Goal: Task Accomplishment & Management: Manage account settings

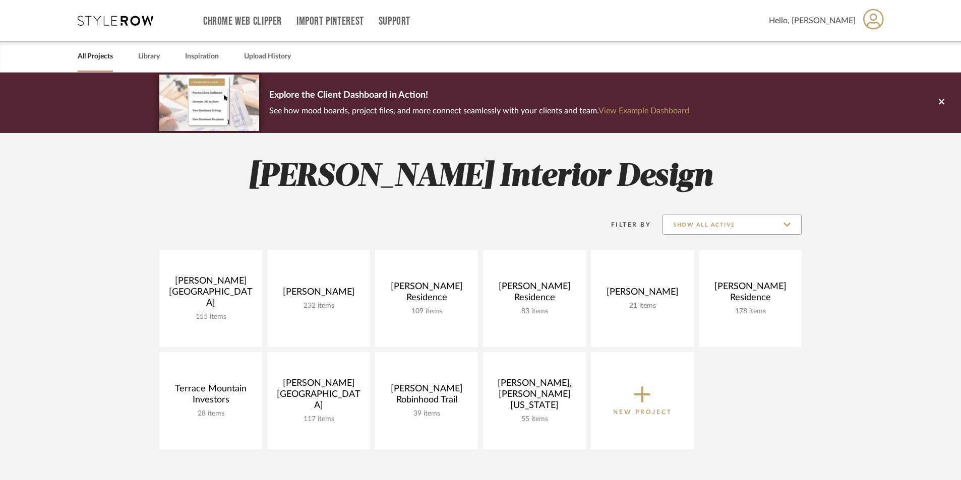
click at [742, 224] on input "Show All Active" at bounding box center [731, 225] width 139 height 20
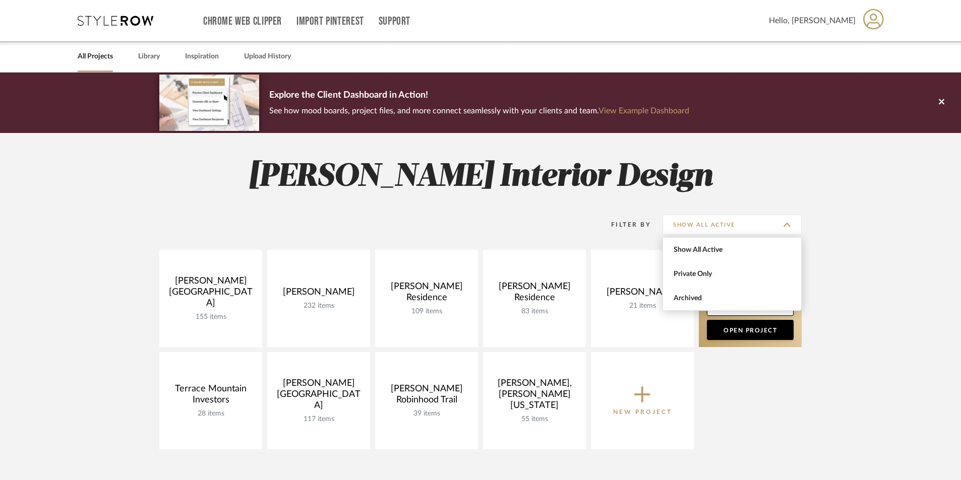
click at [699, 298] on span "Archived" at bounding box center [732, 298] width 119 height 9
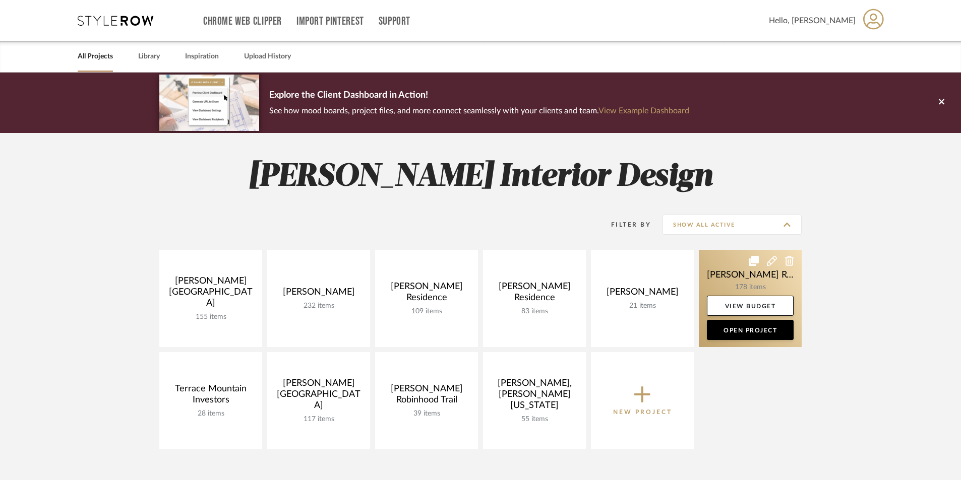
type input "Archived"
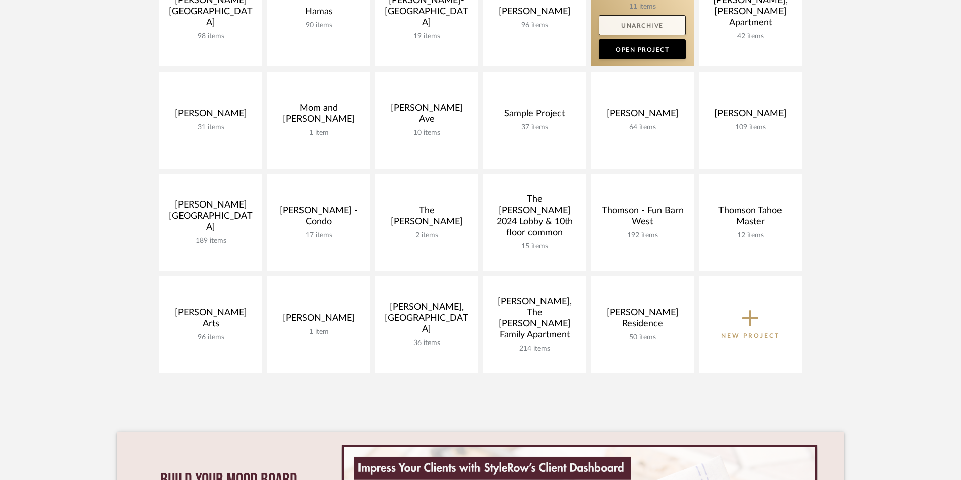
scroll to position [554, 0]
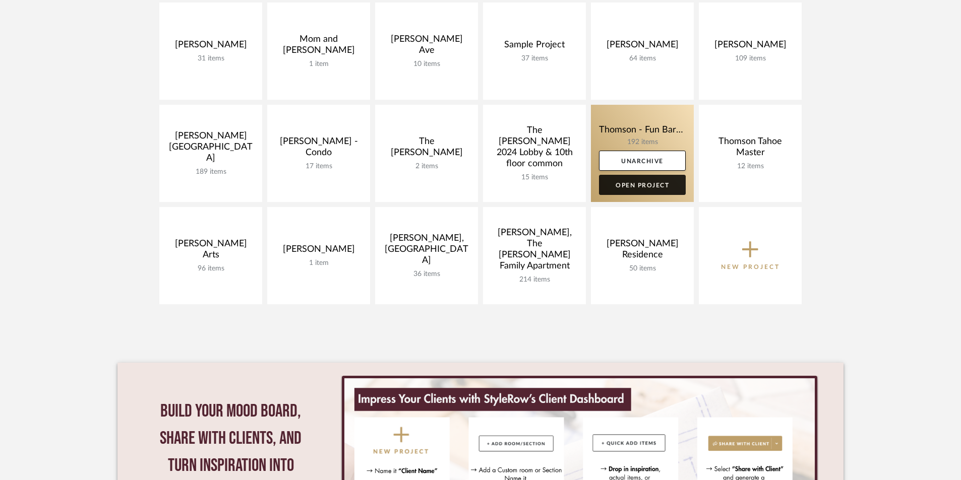
click at [641, 186] on link "Open Project" at bounding box center [642, 185] width 87 height 20
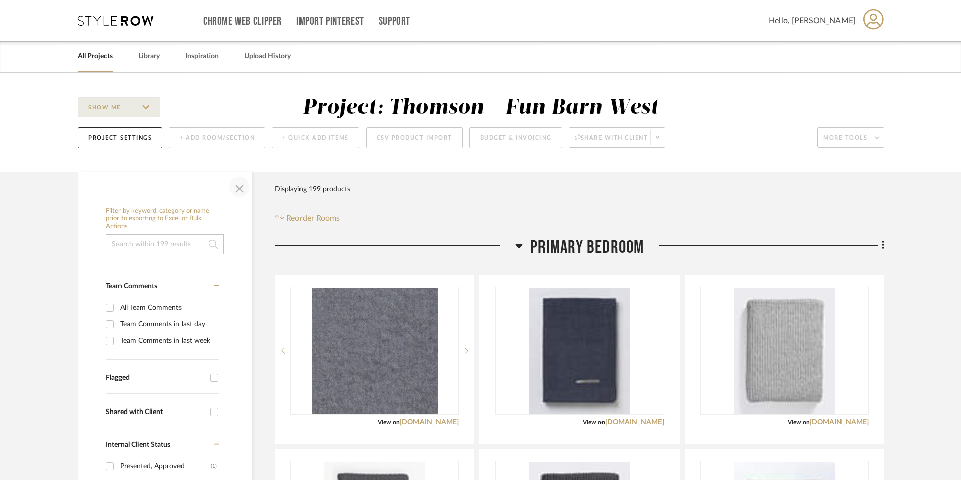
click at [241, 192] on span "button" at bounding box center [239, 187] width 24 height 24
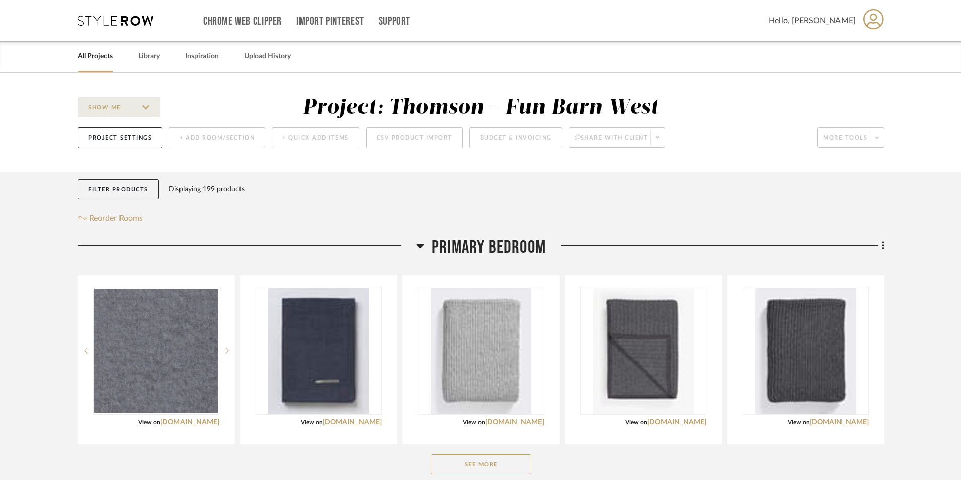
click at [103, 58] on link "All Projects" at bounding box center [95, 57] width 35 height 14
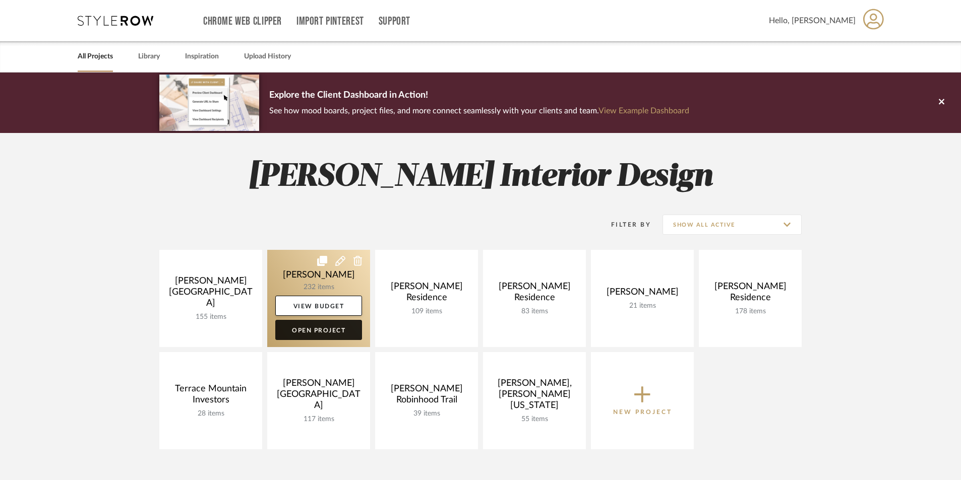
click at [334, 332] on link "Open Project" at bounding box center [318, 330] width 87 height 20
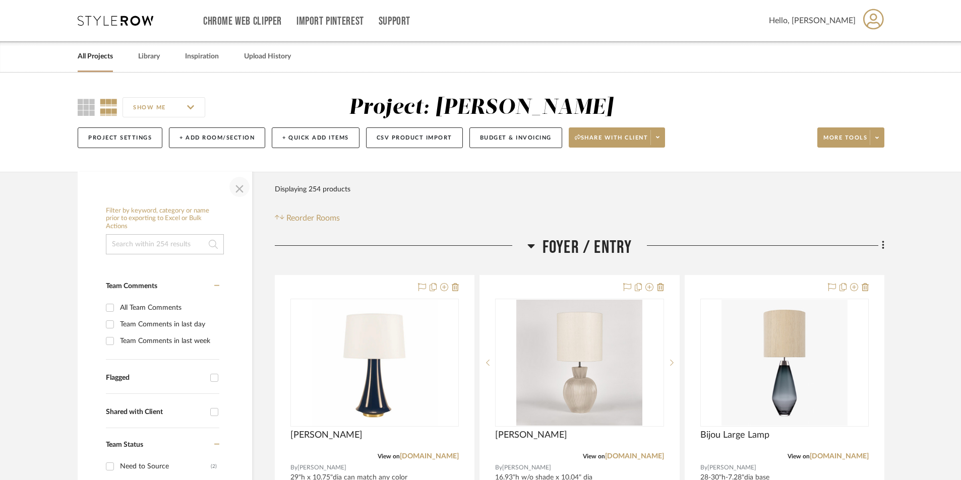
click at [237, 189] on span "button" at bounding box center [239, 187] width 24 height 24
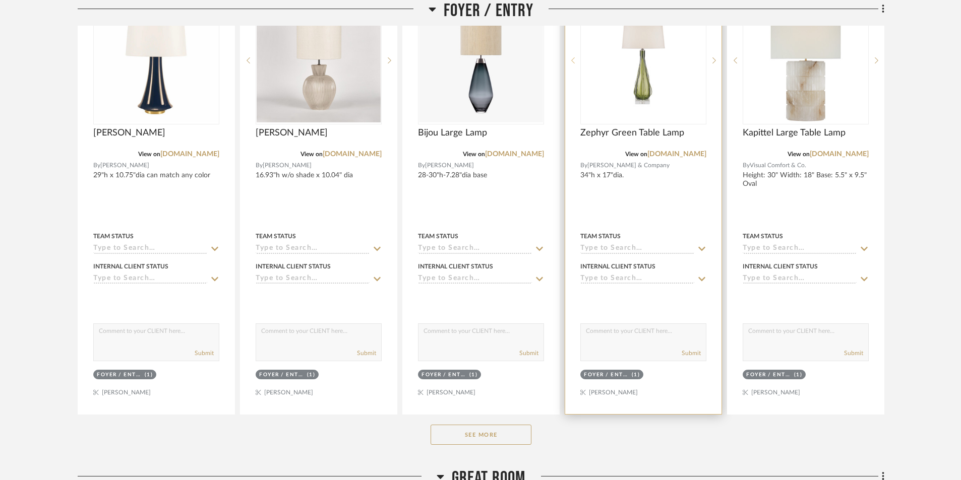
scroll to position [403, 0]
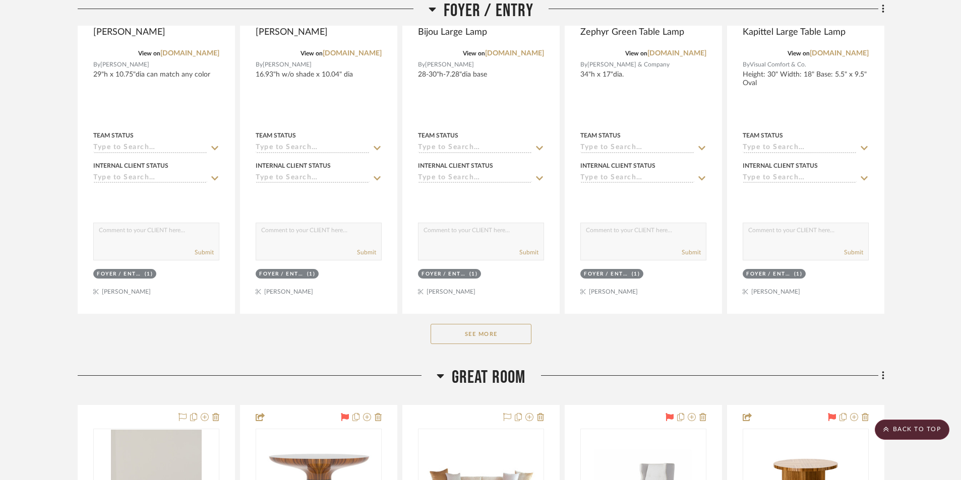
click at [498, 335] on button "See More" at bounding box center [480, 334] width 101 height 20
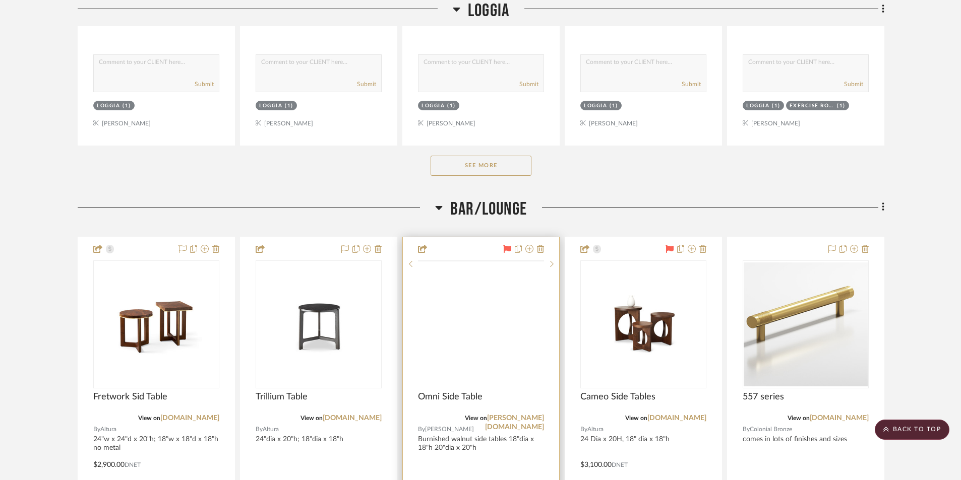
scroll to position [2117, 0]
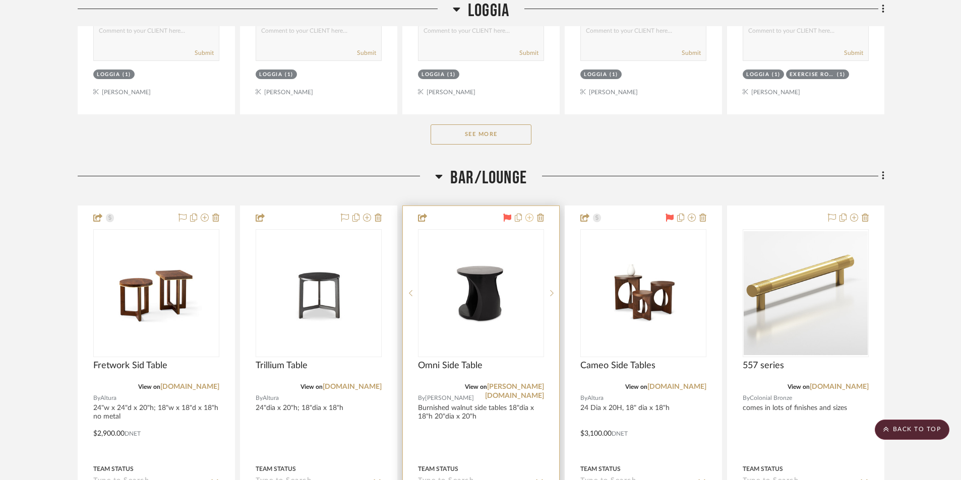
click at [529, 220] on icon at bounding box center [529, 218] width 8 height 8
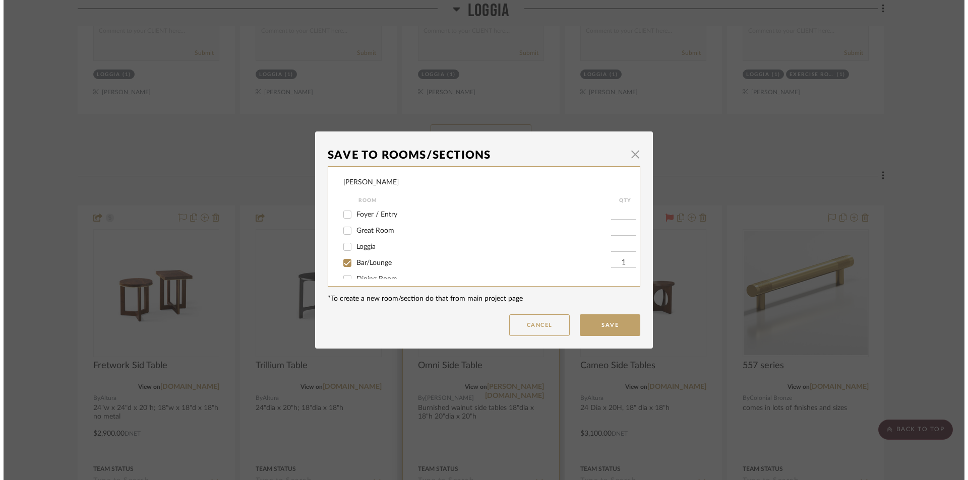
scroll to position [0, 0]
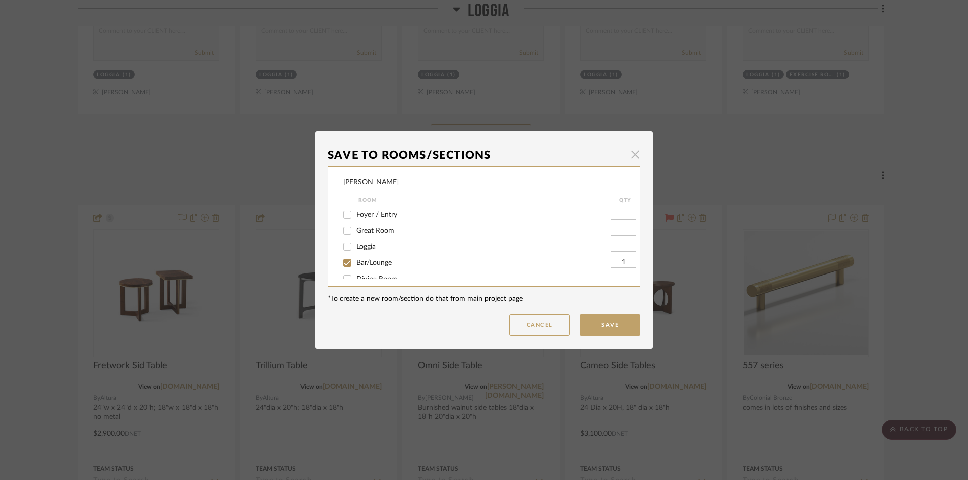
click at [627, 155] on span "button" at bounding box center [635, 154] width 20 height 20
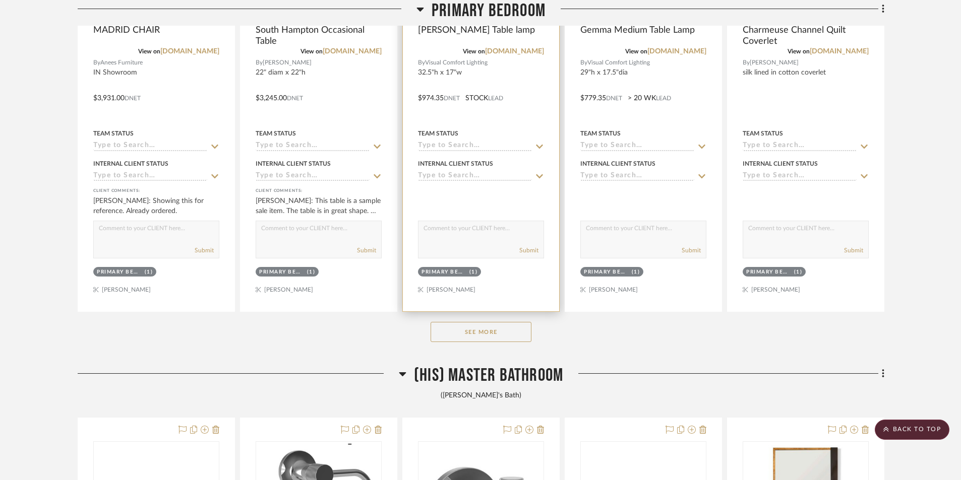
scroll to position [6603, 0]
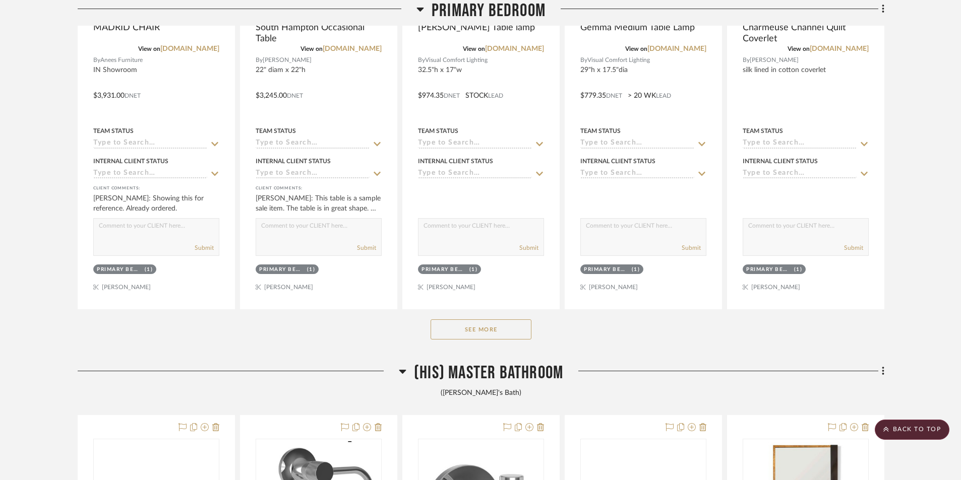
click at [479, 336] on button "See More" at bounding box center [480, 330] width 101 height 20
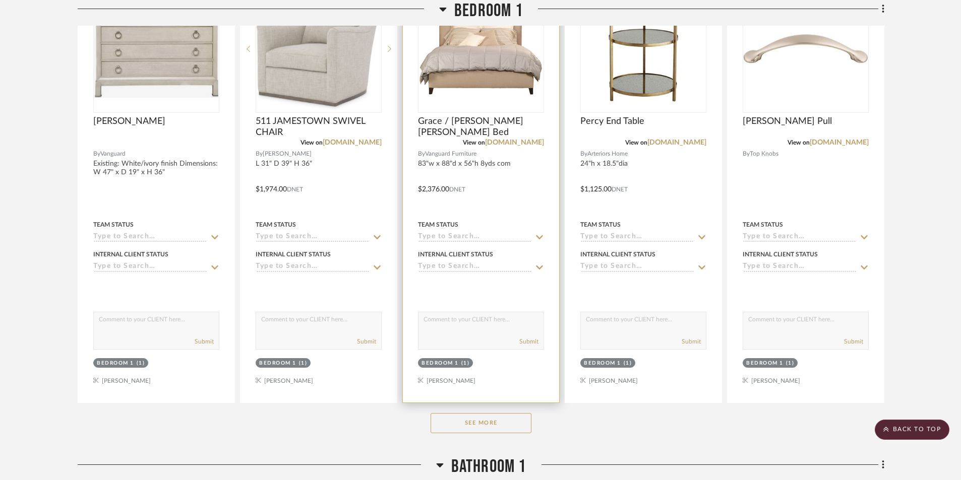
scroll to position [10434, 0]
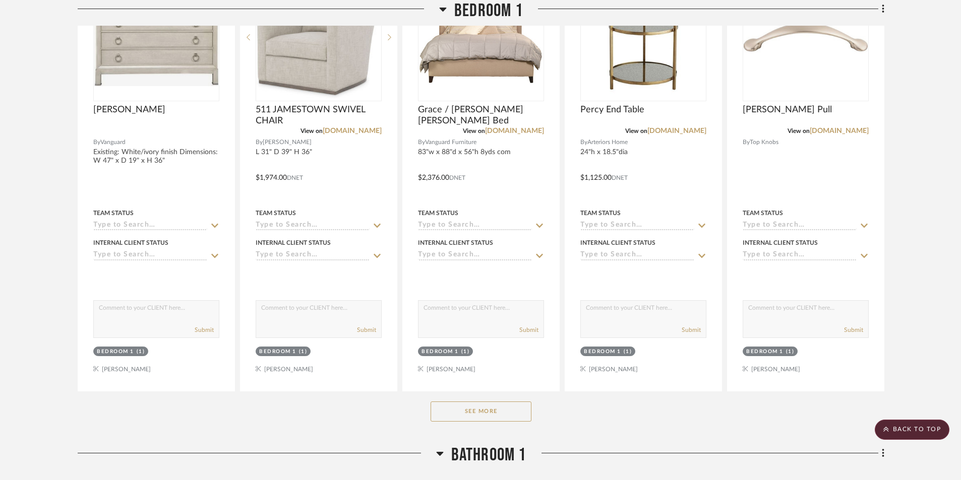
click at [485, 415] on button "See More" at bounding box center [480, 412] width 101 height 20
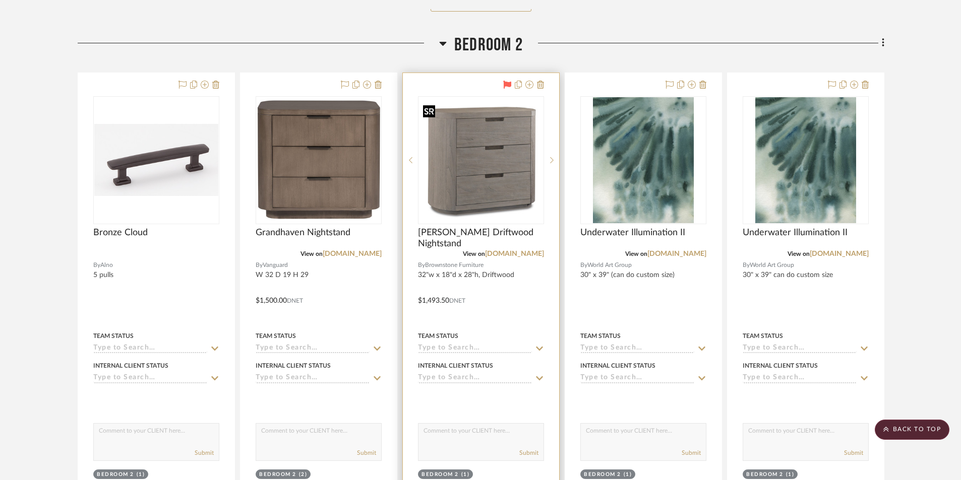
scroll to position [13056, 0]
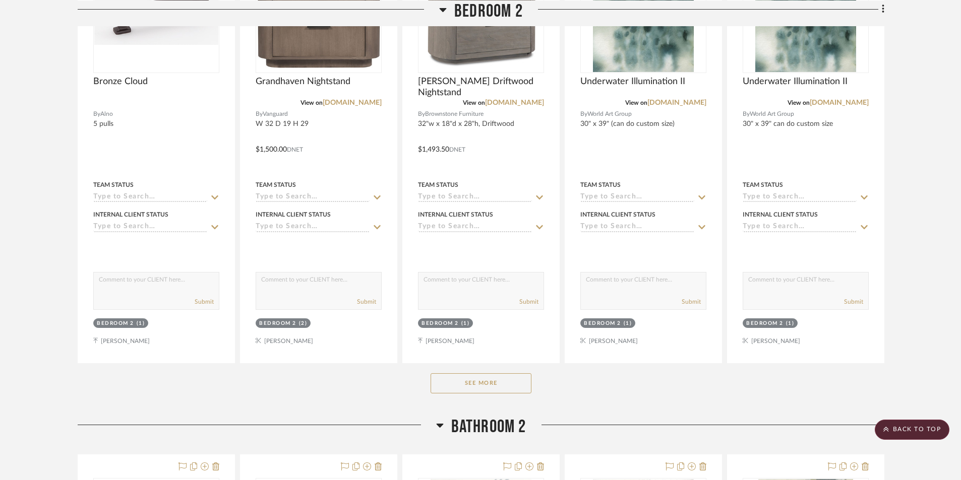
click at [513, 387] on button "See More" at bounding box center [480, 384] width 101 height 20
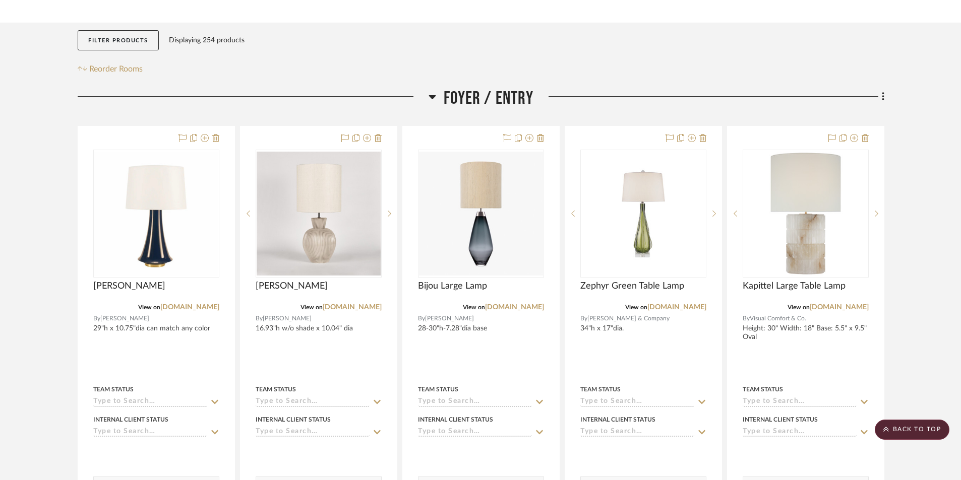
scroll to position [0, 0]
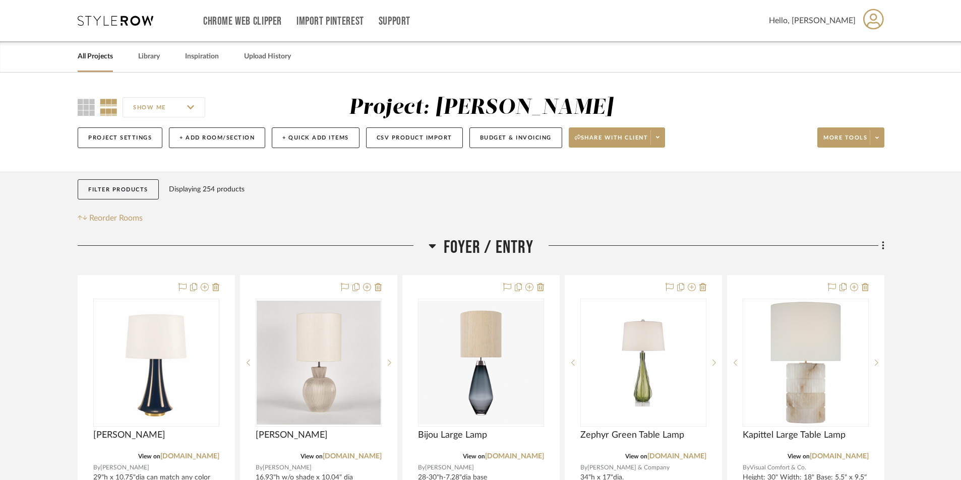
click at [107, 53] on link "All Projects" at bounding box center [95, 57] width 35 height 14
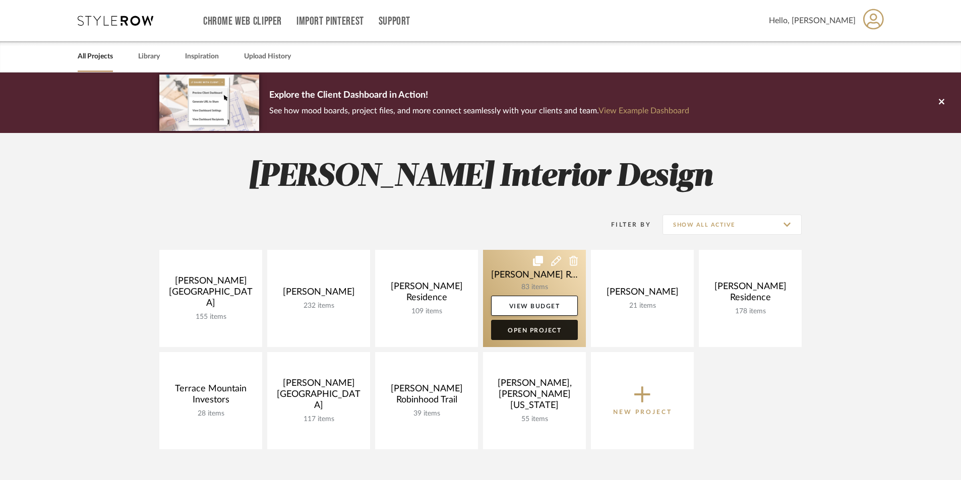
click at [531, 331] on link "Open Project" at bounding box center [534, 330] width 87 height 20
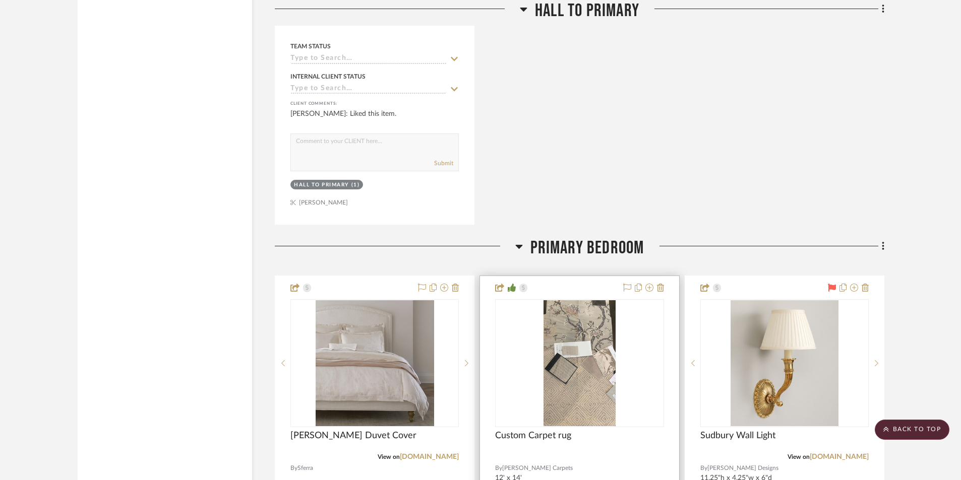
scroll to position [7612, 0]
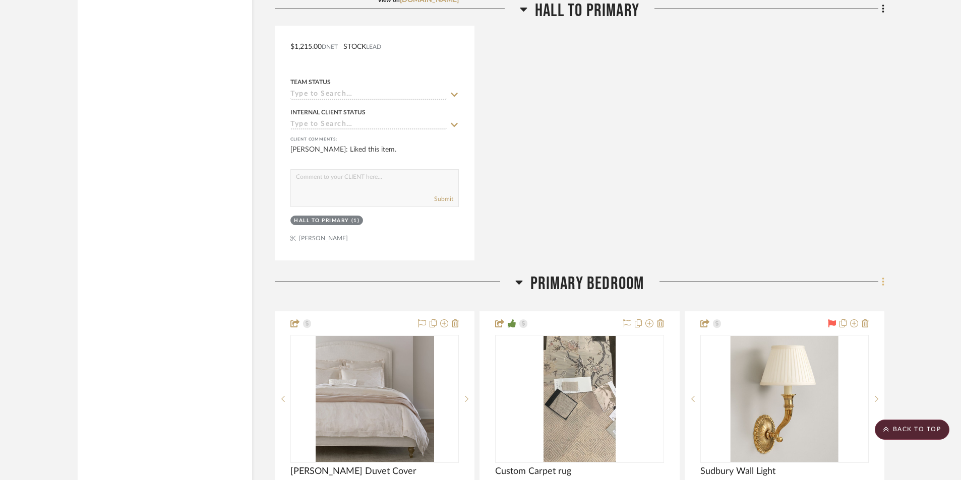
click at [883, 287] on icon at bounding box center [883, 282] width 3 height 11
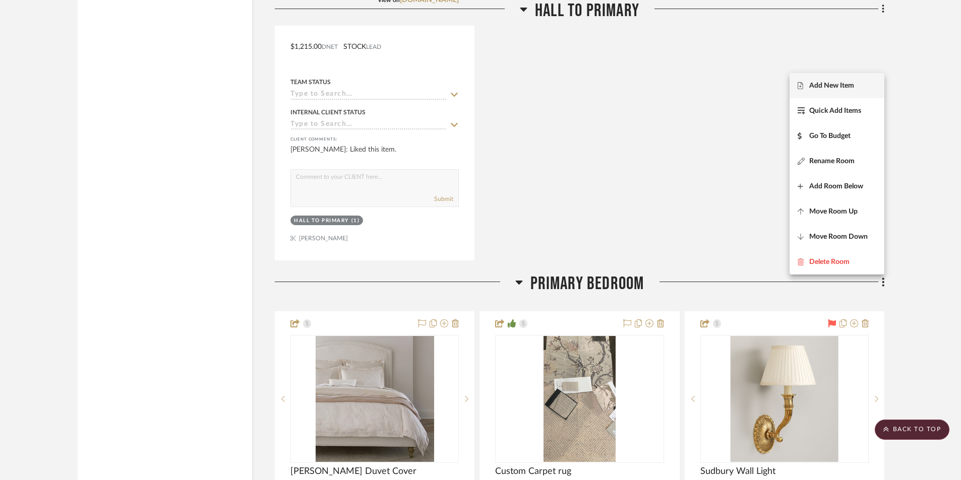
click at [838, 87] on span "Add New Item" at bounding box center [831, 86] width 45 height 9
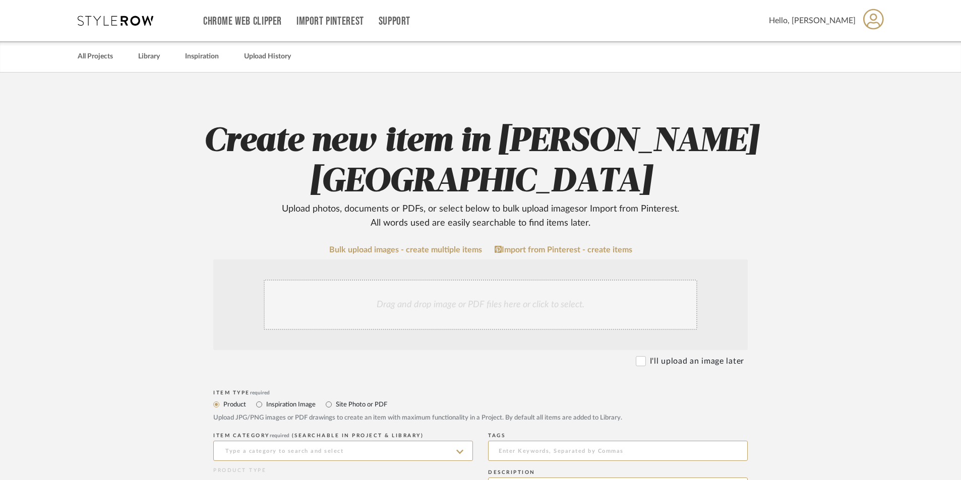
click at [402, 280] on div "Drag and drop image or PDF files here or click to select." at bounding box center [481, 305] width 434 height 50
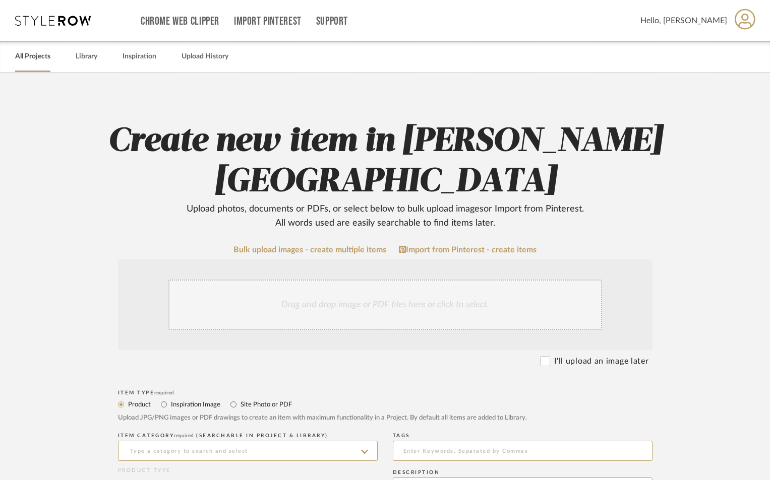
click at [38, 57] on link "All Projects" at bounding box center [32, 57] width 35 height 14
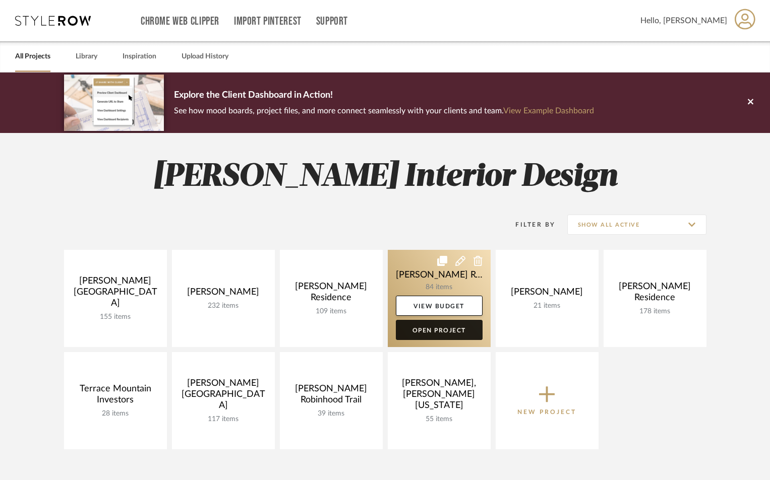
click at [452, 332] on link "Open Project" at bounding box center [439, 330] width 87 height 20
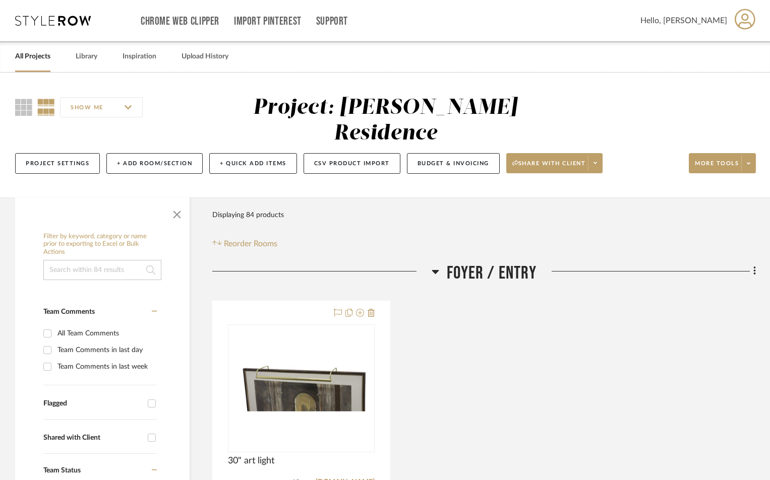
click at [171, 201] on span "button" at bounding box center [177, 213] width 24 height 24
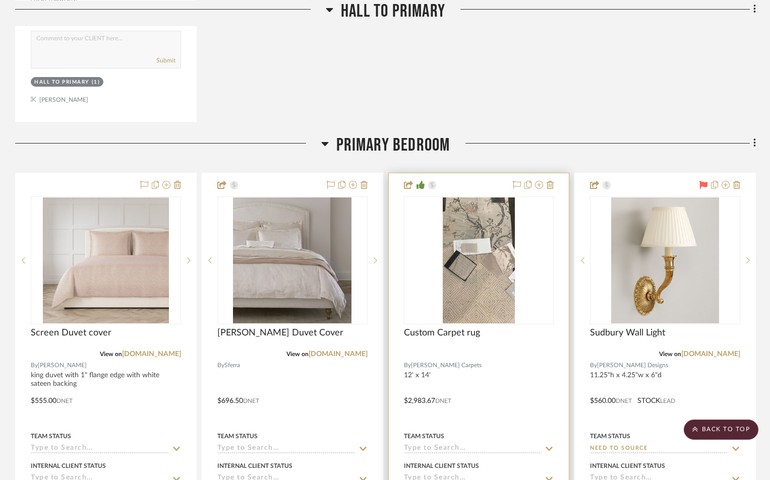
scroll to position [4688, 0]
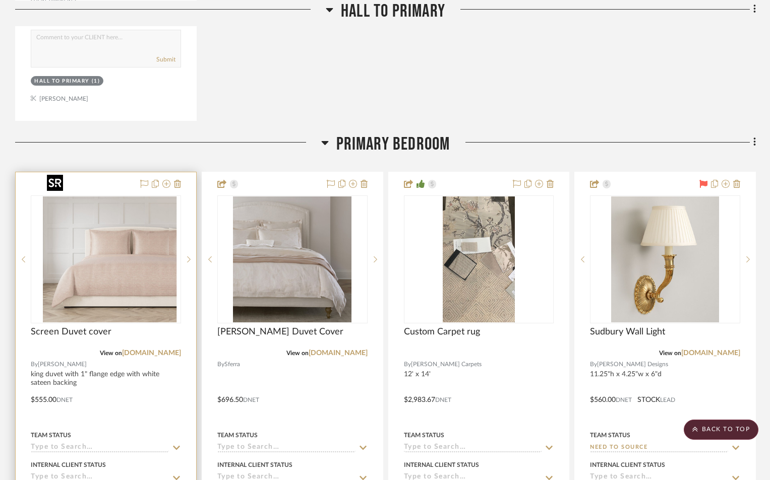
click at [97, 243] on img "0" at bounding box center [113, 260] width 126 height 126
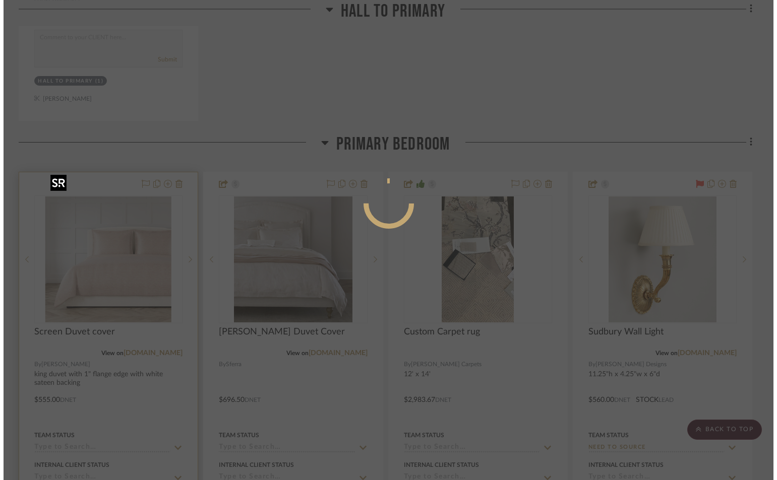
scroll to position [0, 0]
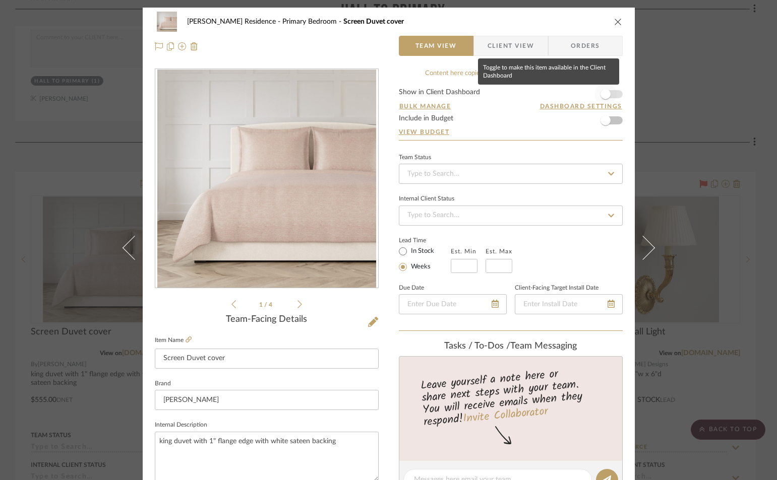
click at [609, 94] on span "button" at bounding box center [605, 94] width 22 height 22
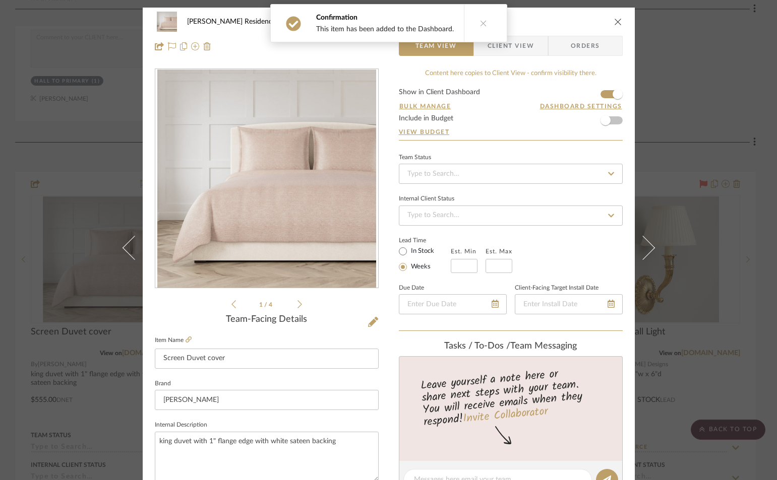
click at [511, 45] on span "Client View" at bounding box center [510, 46] width 46 height 20
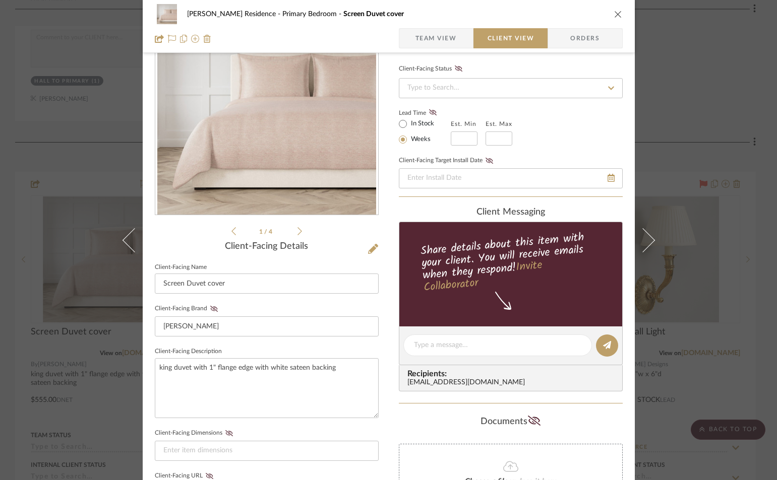
scroll to position [50, 0]
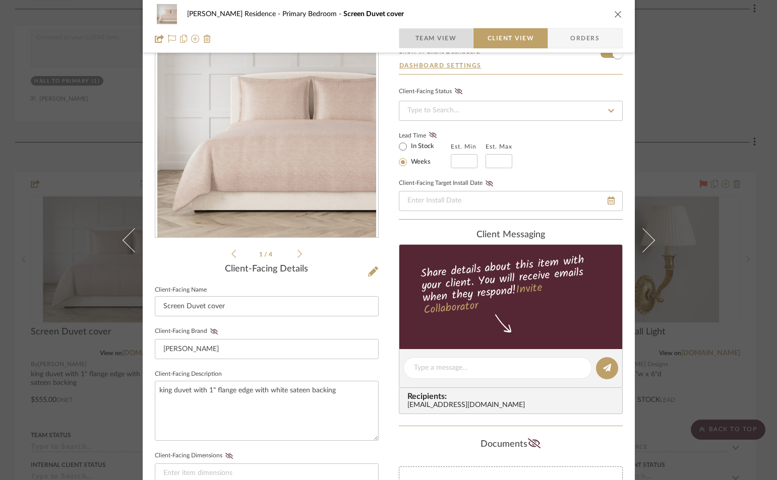
click at [450, 40] on span "Team View" at bounding box center [435, 38] width 41 height 20
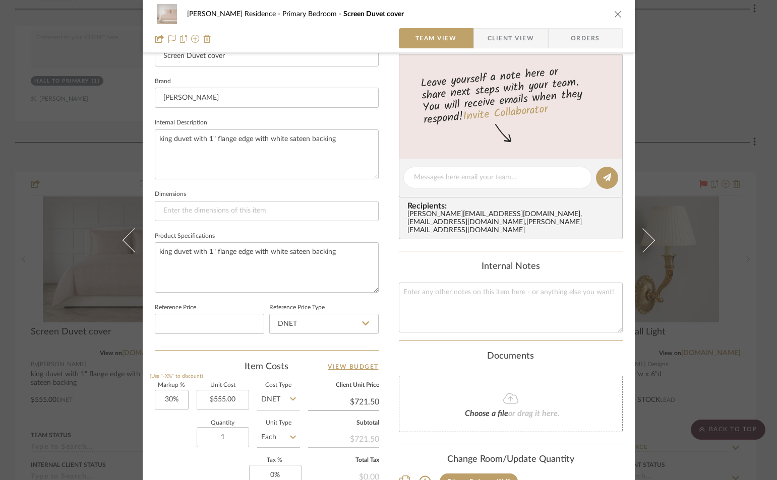
scroll to position [403, 0]
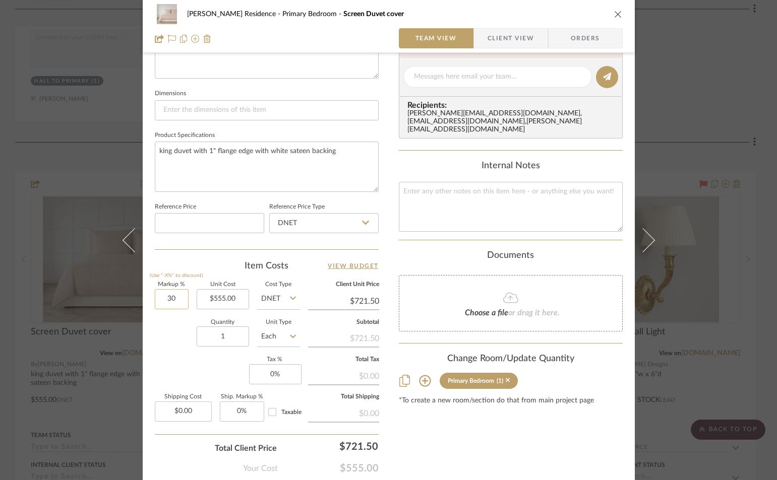
click at [164, 302] on input "30" at bounding box center [172, 299] width 34 height 20
type input "50%"
click at [459, 423] on div "Content here copies to Client View - confirm visibility there. Show in Client D…" at bounding box center [511, 80] width 224 height 830
type input "$832.50"
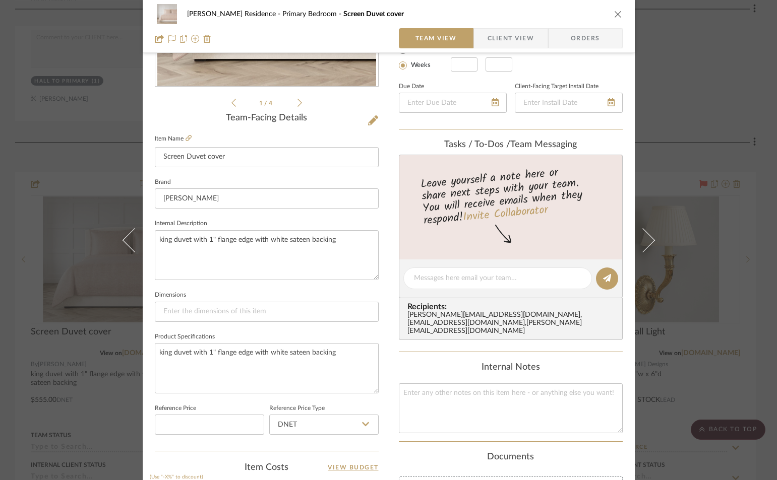
scroll to position [0, 0]
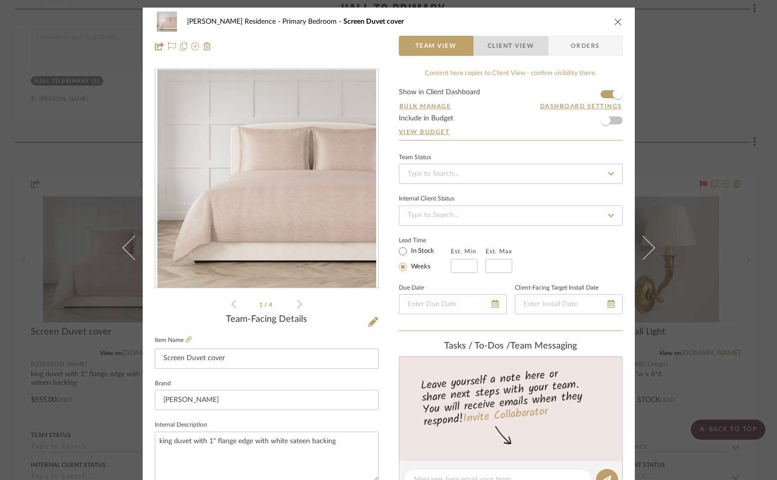
click at [514, 43] on span "Client View" at bounding box center [510, 46] width 46 height 20
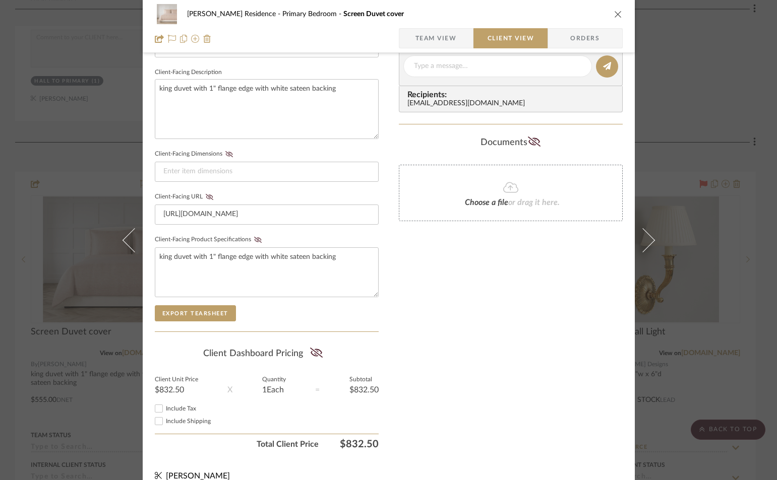
scroll to position [353, 0]
click at [310, 352] on icon at bounding box center [316, 352] width 13 height 10
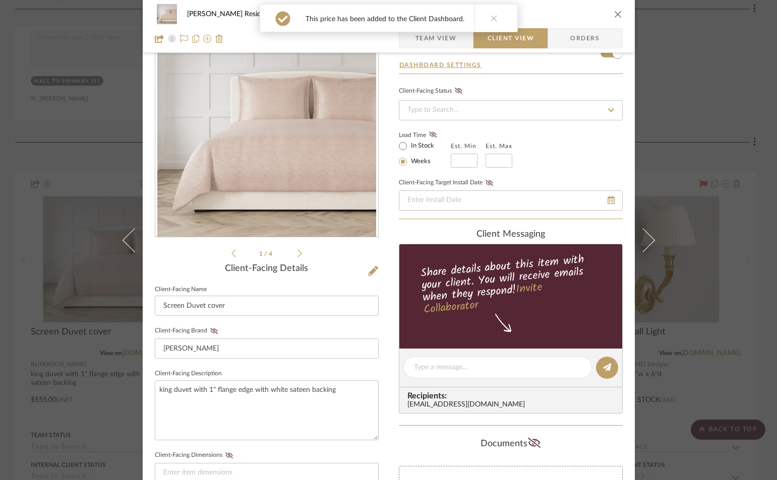
scroll to position [50, 0]
click at [614, 15] on icon "close" at bounding box center [618, 14] width 8 height 8
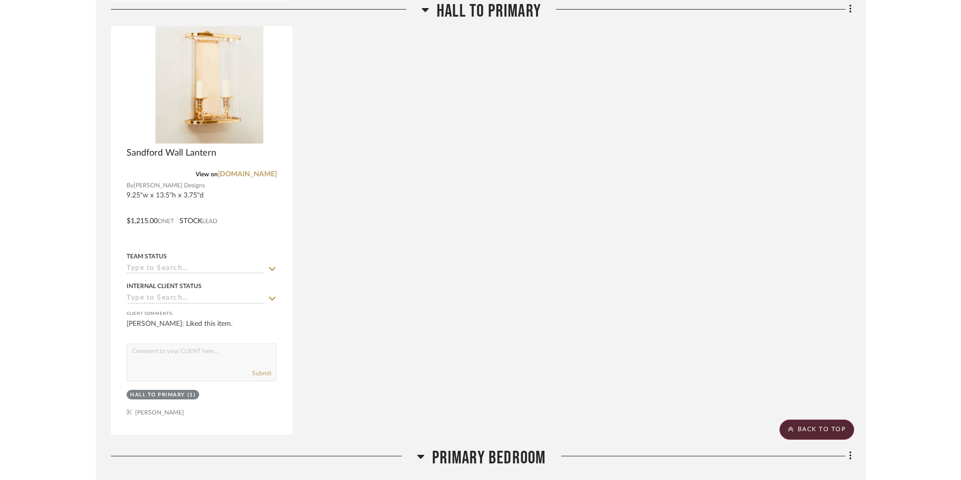
scroll to position [4285, 0]
